Goal: Complete application form: Complete application form

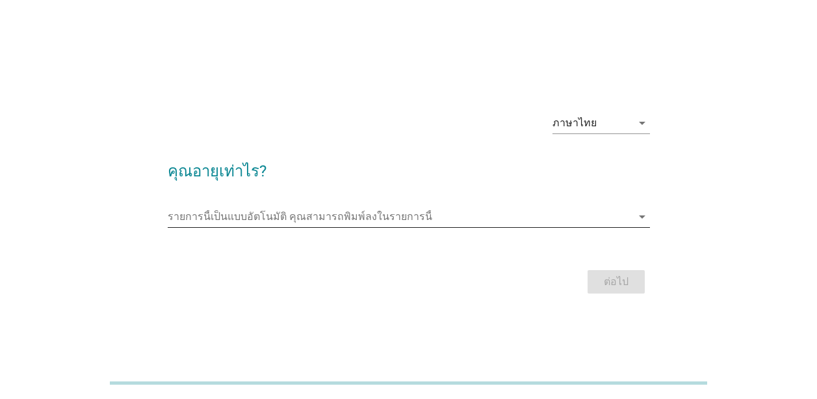
click at [507, 221] on input "รายการนี้เป็นแบบอัตโนมัติ คุณสามารถพิมพ์ลงในรายการนี้" at bounding box center [400, 216] width 464 height 21
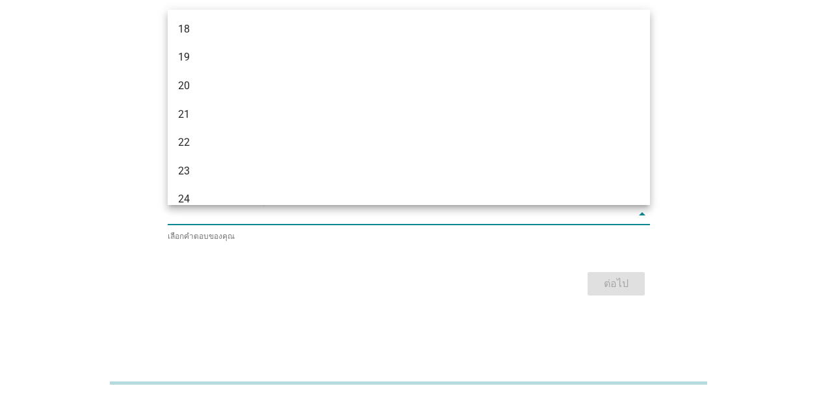
click at [468, 298] on div "ภาษาไทย arrow_drop_down คุณอายุเท่าไร? รายการนี้เป็นแบบอัตโนมัติ [PERSON_NAME]พ…" at bounding box center [408, 199] width 503 height 220
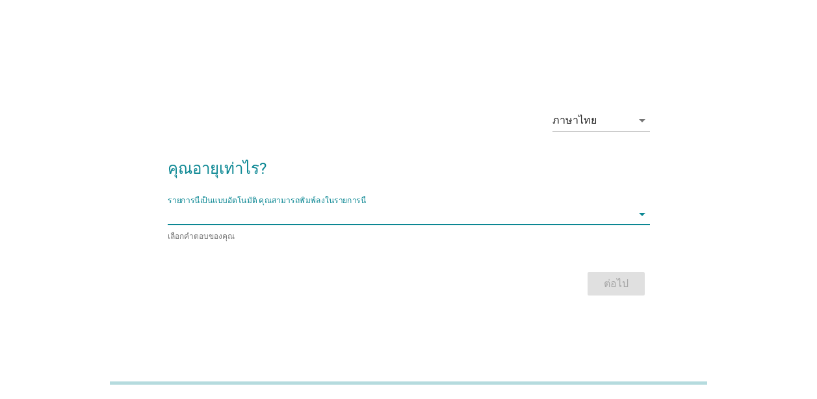
click at [460, 218] on input "รายการนี้เป็นแบบอัตโนมัติ คุณสามารถพิมพ์ลงในรายการนี้" at bounding box center [400, 214] width 464 height 21
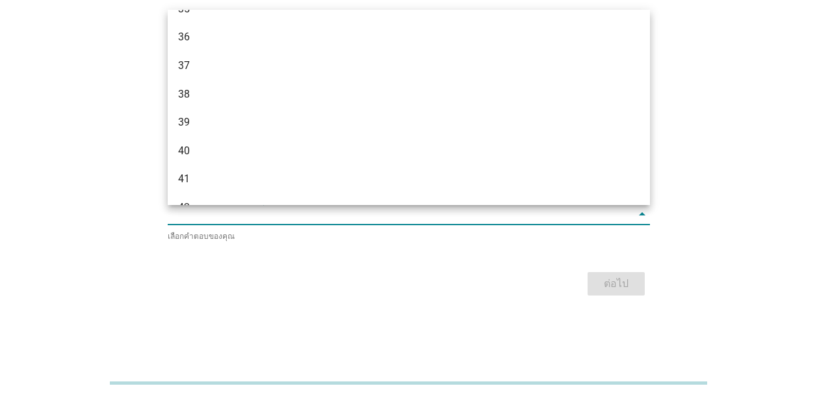
scroll to position [520, 0]
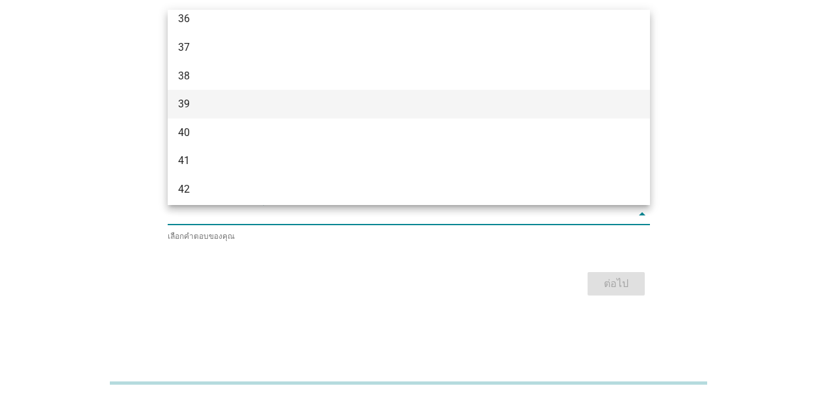
click at [419, 112] on div "39" at bounding box center [409, 104] width 483 height 29
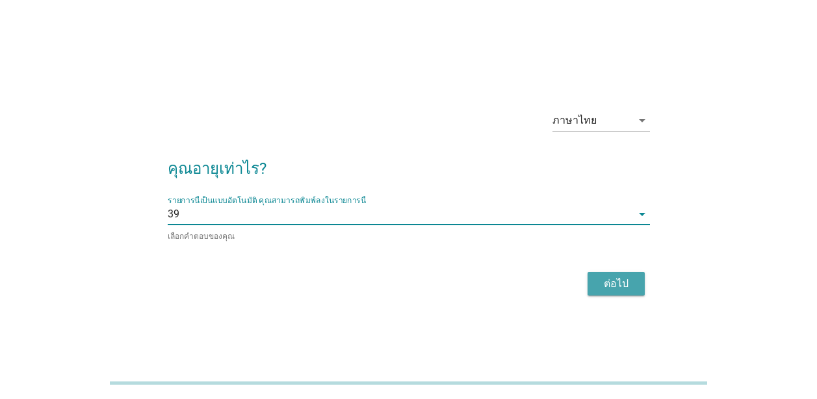
click at [641, 285] on button "ต่อไป" at bounding box center [616, 283] width 57 height 23
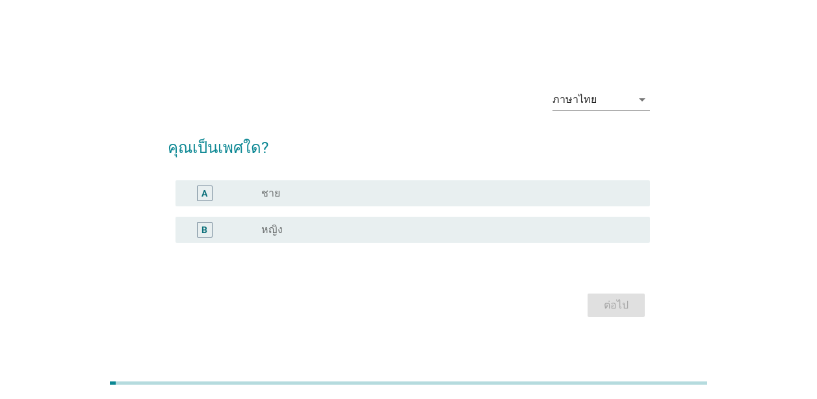
click at [410, 228] on div "radio_button_unchecked หญิง" at bounding box center [445, 229] width 368 height 13
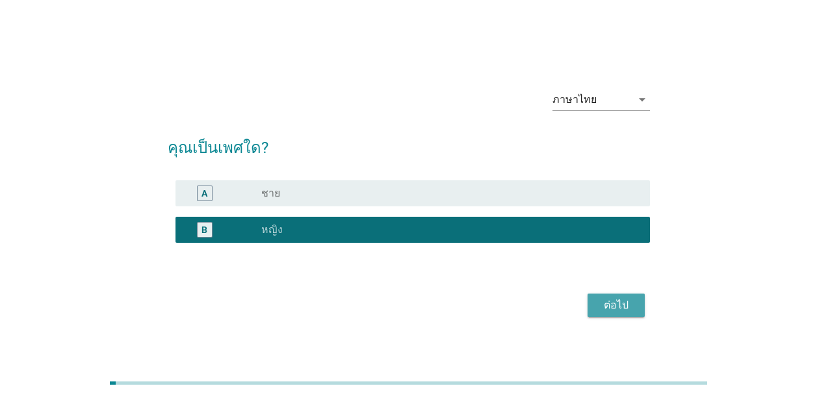
click at [637, 308] on button "ต่อไป" at bounding box center [616, 304] width 57 height 23
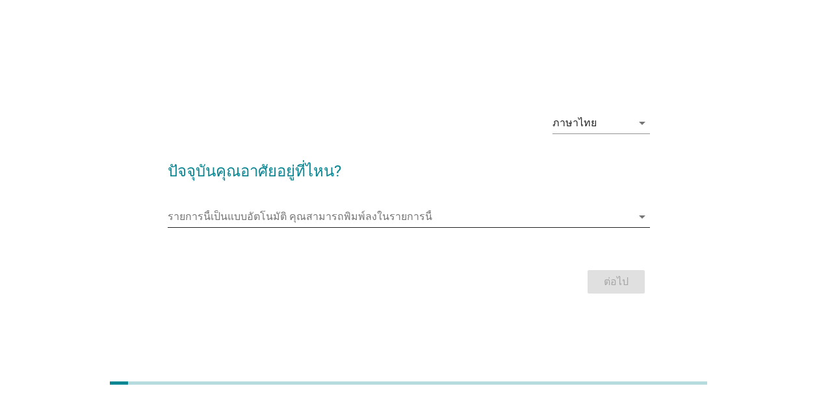
click at [399, 214] on input "รายการนี้เป็นแบบอัตโนมัติ คุณสามารถพิมพ์ลงในรายการนี้" at bounding box center [400, 216] width 464 height 21
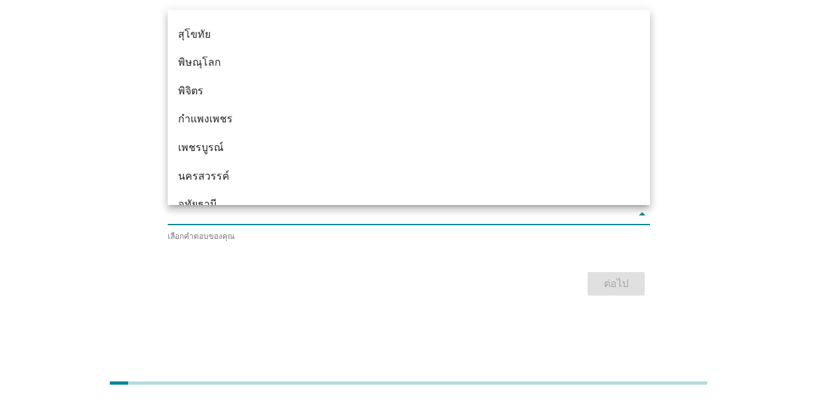
scroll to position [975, 0]
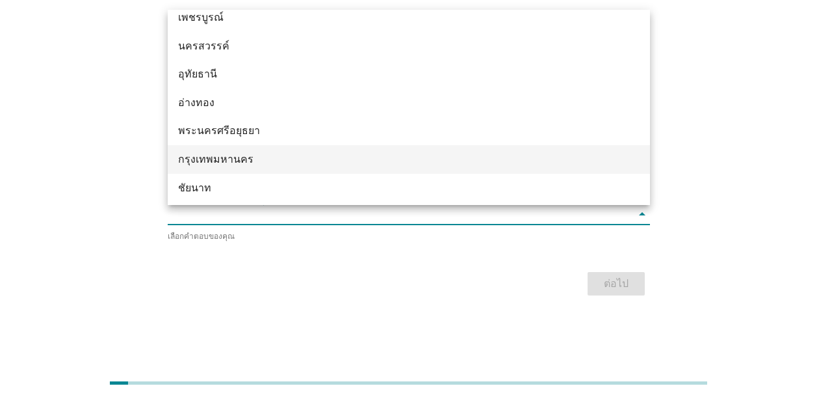
click at [298, 157] on div "กรุงเทพมหานคร" at bounding box center [389, 160] width 423 height 16
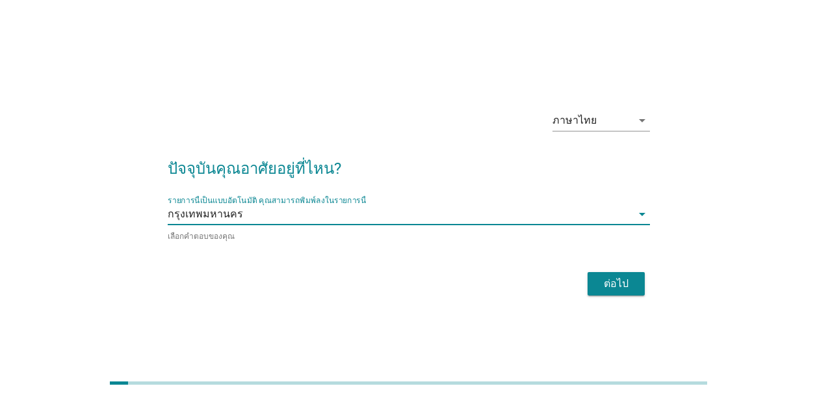
click at [641, 279] on button "ต่อไป" at bounding box center [616, 283] width 57 height 23
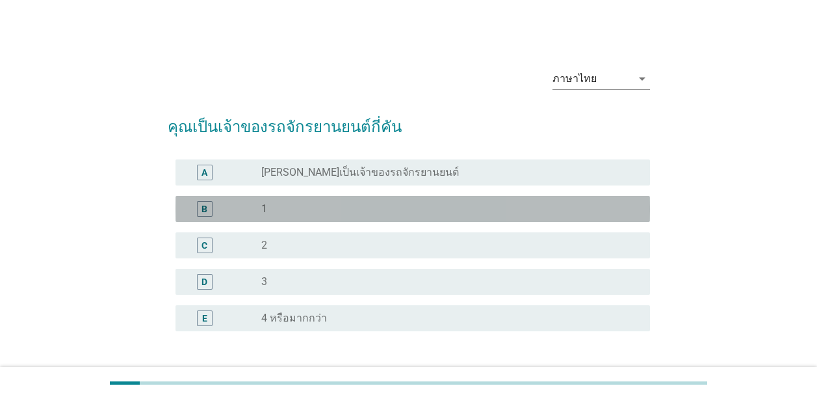
click at [295, 202] on div "radio_button_unchecked 1" at bounding box center [445, 208] width 368 height 13
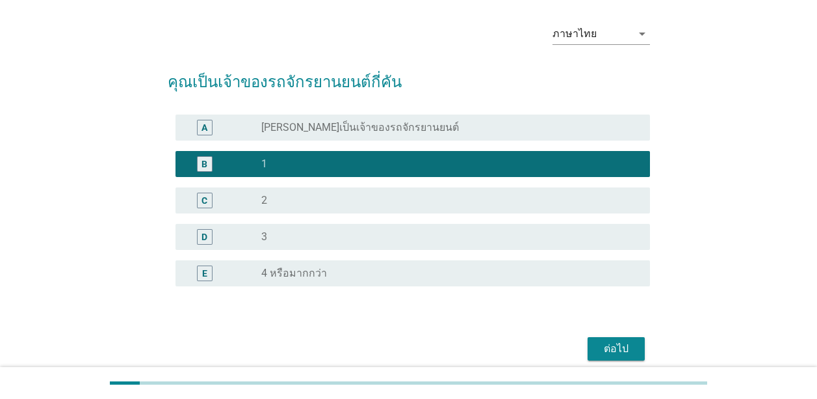
scroll to position [99, 0]
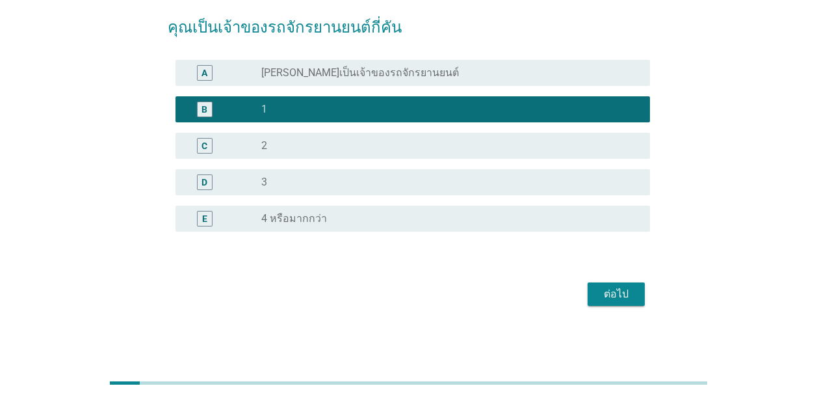
click at [596, 296] on button "ต่อไป" at bounding box center [616, 293] width 57 height 23
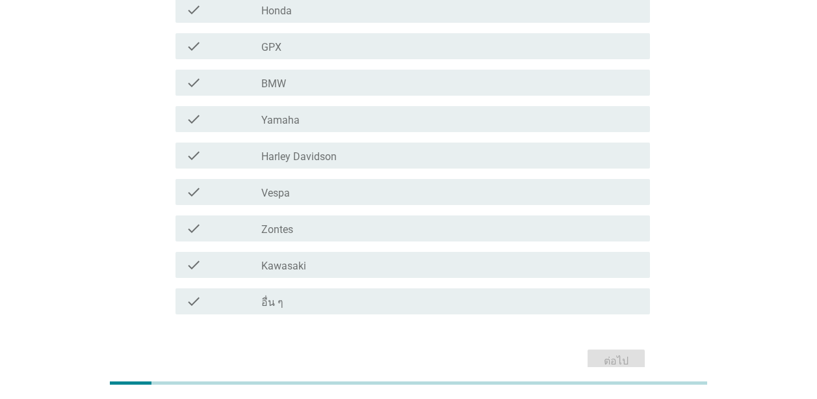
scroll to position [178, 0]
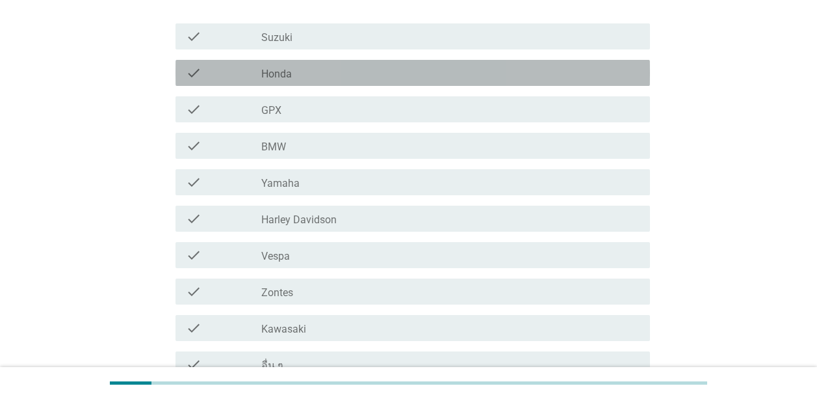
click at [288, 72] on label "Honda" at bounding box center [276, 74] width 31 height 13
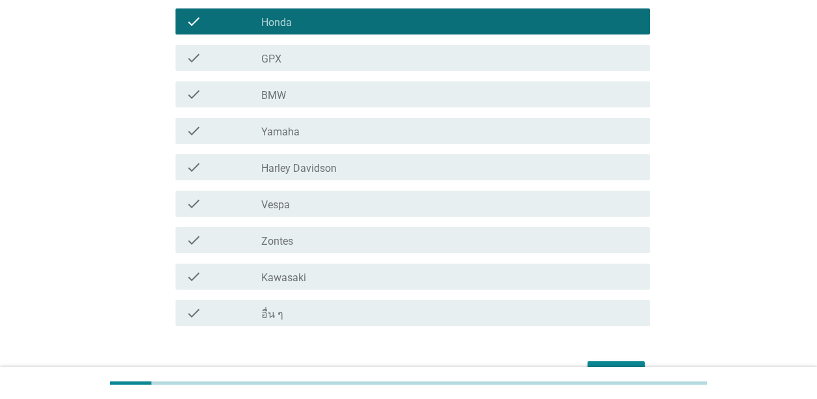
scroll to position [308, 0]
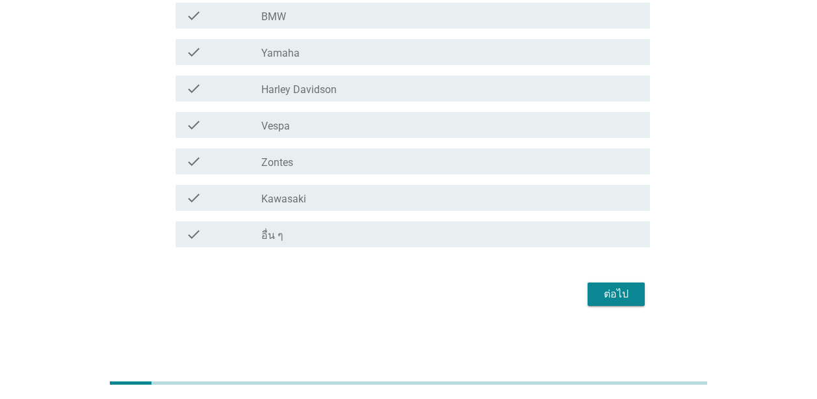
click at [632, 297] on div "ต่อไป" at bounding box center [616, 294] width 36 height 16
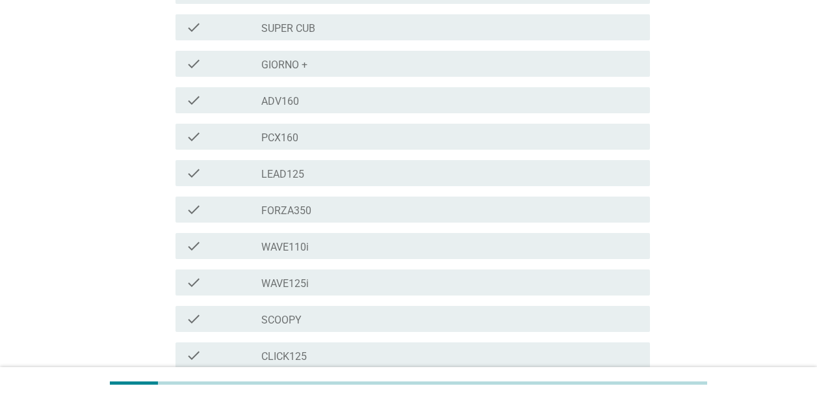
scroll to position [325, 0]
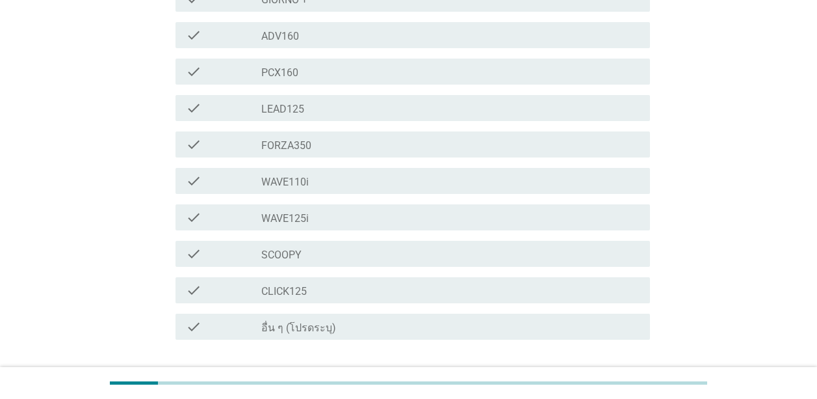
click at [294, 293] on label "CLICK125" at bounding box center [284, 291] width 46 height 13
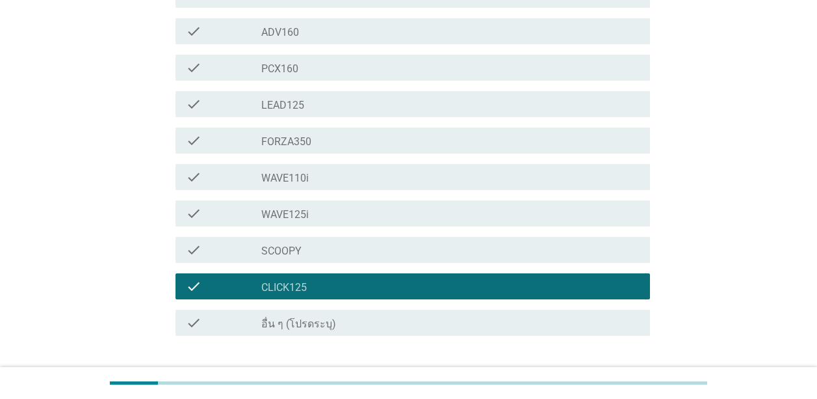
scroll to position [417, 0]
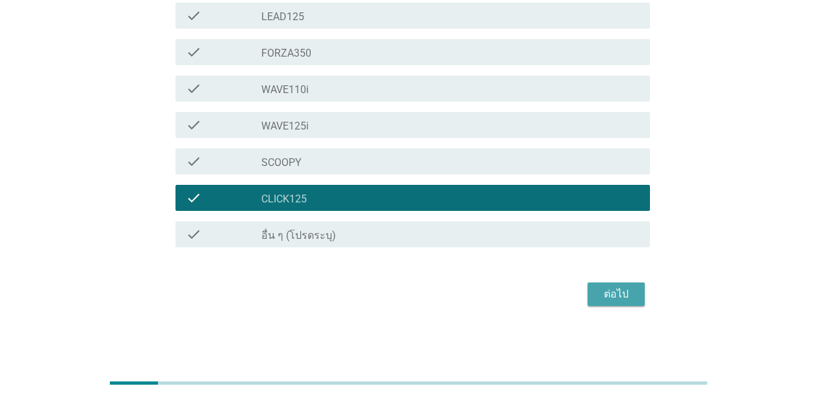
click at [623, 295] on div "ต่อไป" at bounding box center [616, 294] width 36 height 16
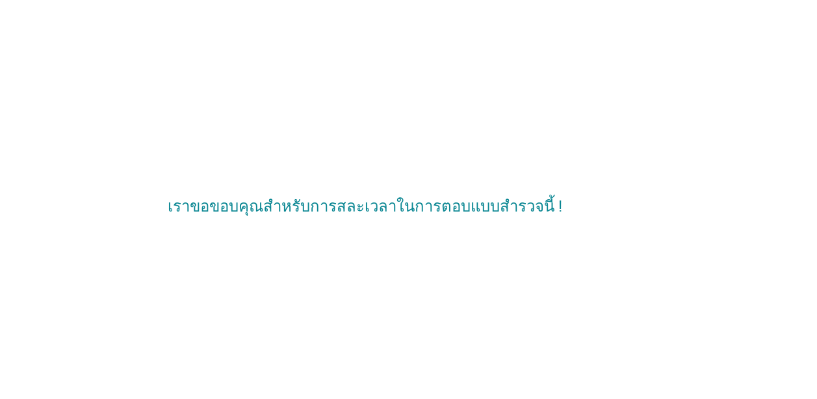
scroll to position [0, 0]
